Goal: Transaction & Acquisition: Download file/media

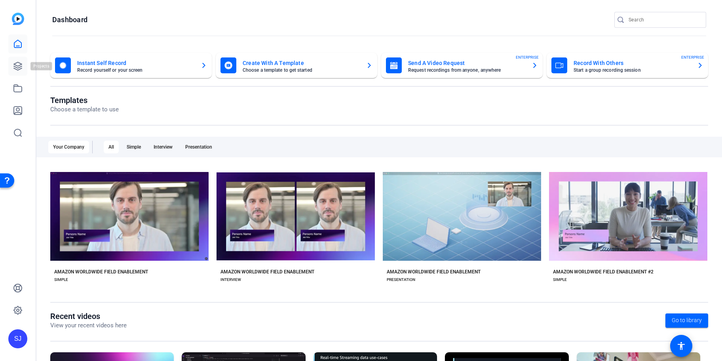
click at [21, 69] on icon at bounding box center [18, 66] width 8 height 8
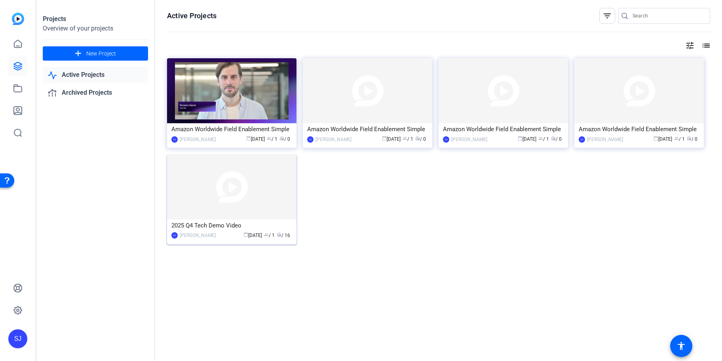
click at [237, 189] on img at bounding box center [231, 186] width 129 height 65
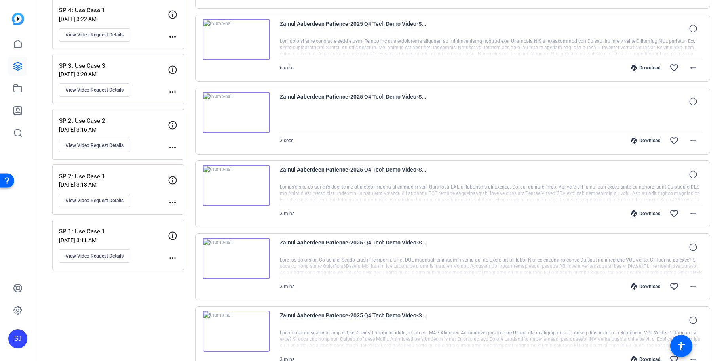
scroll to position [215, 0]
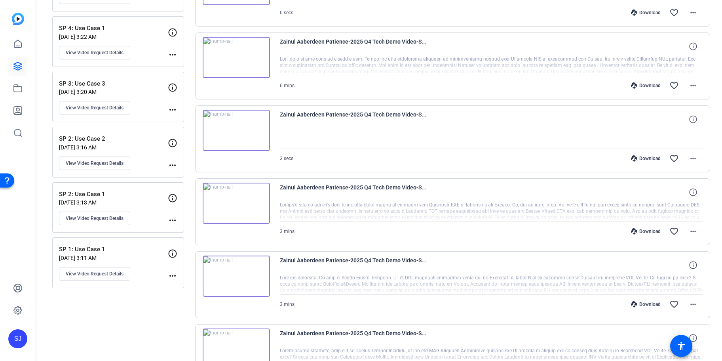
click at [130, 189] on div "SP 2: Use Case 1 [DATE] 3:13 AM View Video Request Details more_horiz" at bounding box center [118, 207] width 132 height 51
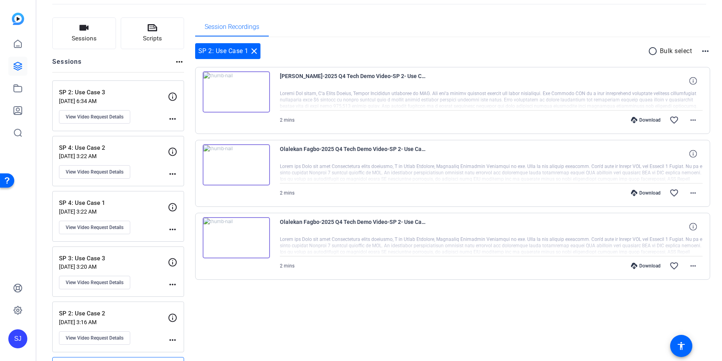
scroll to position [22, 0]
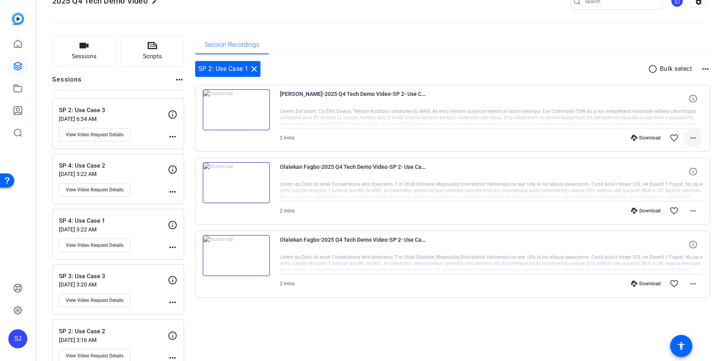
click at [689, 135] on mat-icon "more_horiz" at bounding box center [694, 138] width 10 height 10
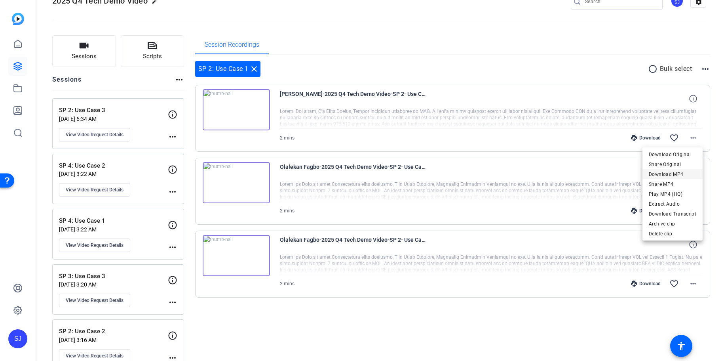
click at [674, 173] on span "Download MP4" at bounding box center [673, 174] width 48 height 10
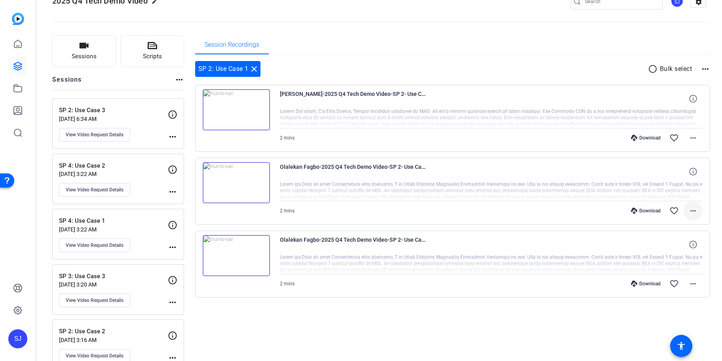
click at [693, 208] on mat-icon "more_horiz" at bounding box center [694, 211] width 10 height 10
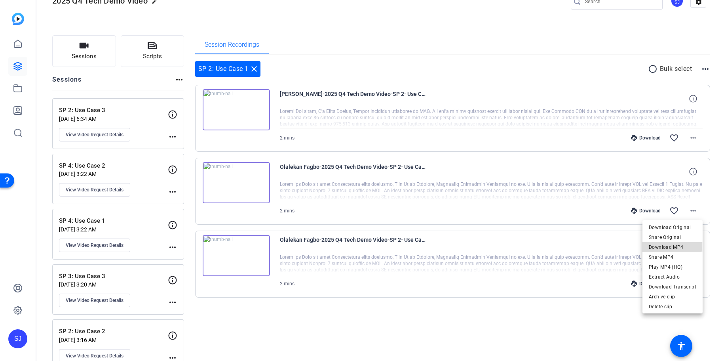
click at [665, 245] on span "Download MP4" at bounding box center [673, 247] width 48 height 10
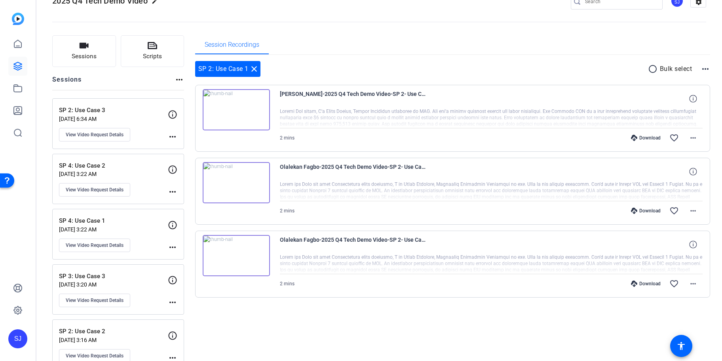
click at [237, 257] on img at bounding box center [236, 255] width 67 height 41
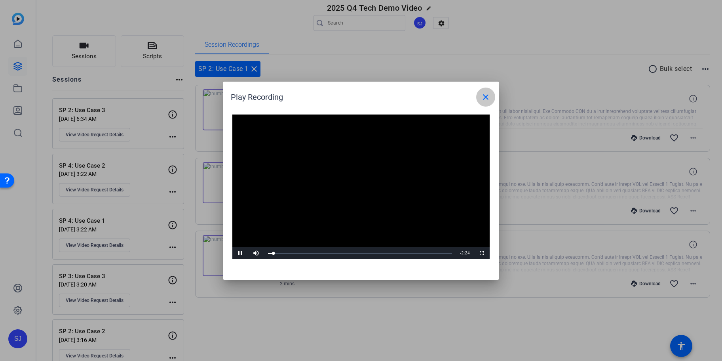
click at [487, 94] on mat-icon "close" at bounding box center [486, 97] width 10 height 10
